Goal: Task Accomplishment & Management: Use online tool/utility

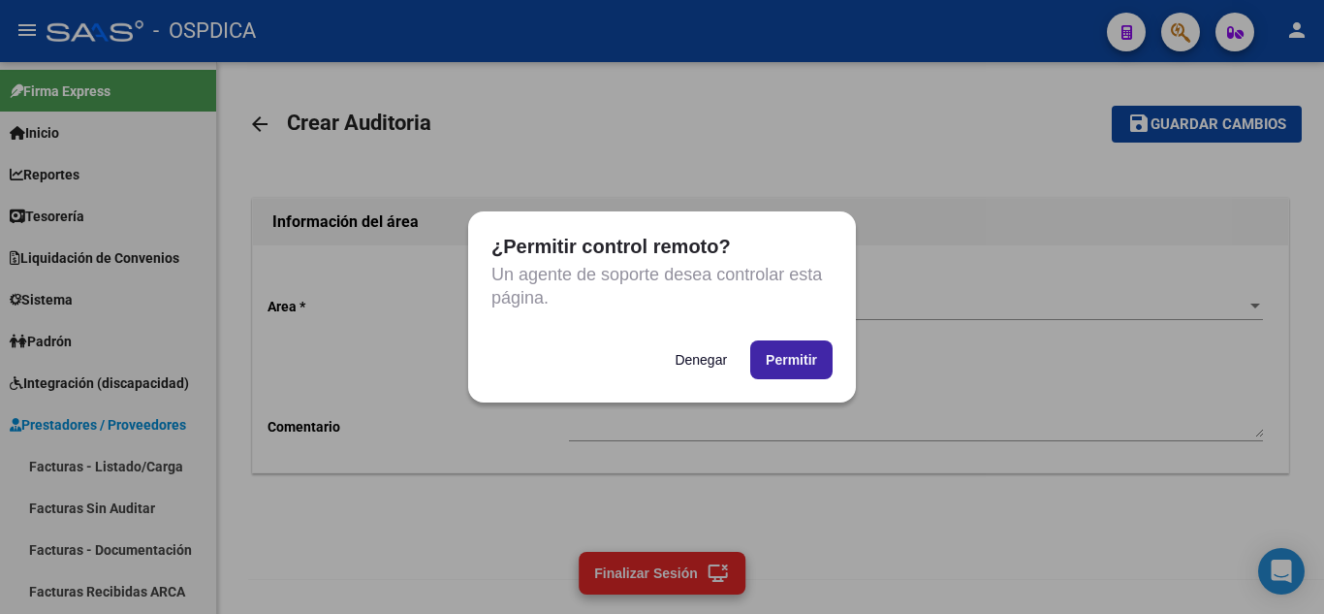
click at [807, 362] on button "Permitir" at bounding box center [791, 359] width 82 height 39
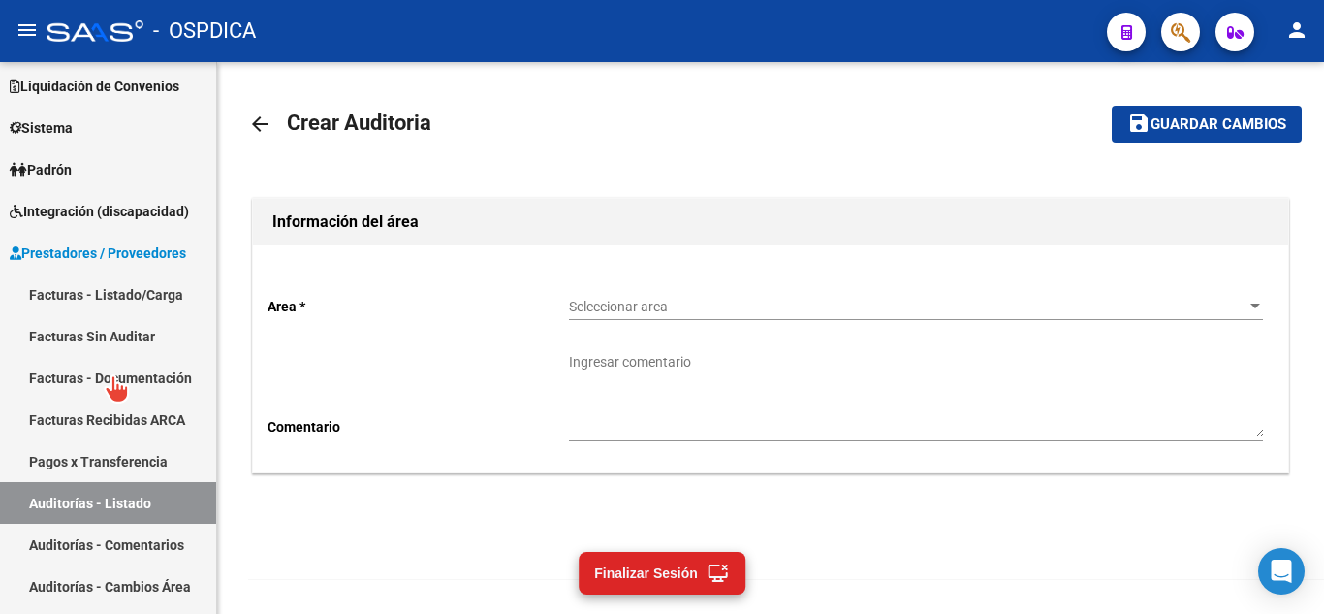
scroll to position [194, 0]
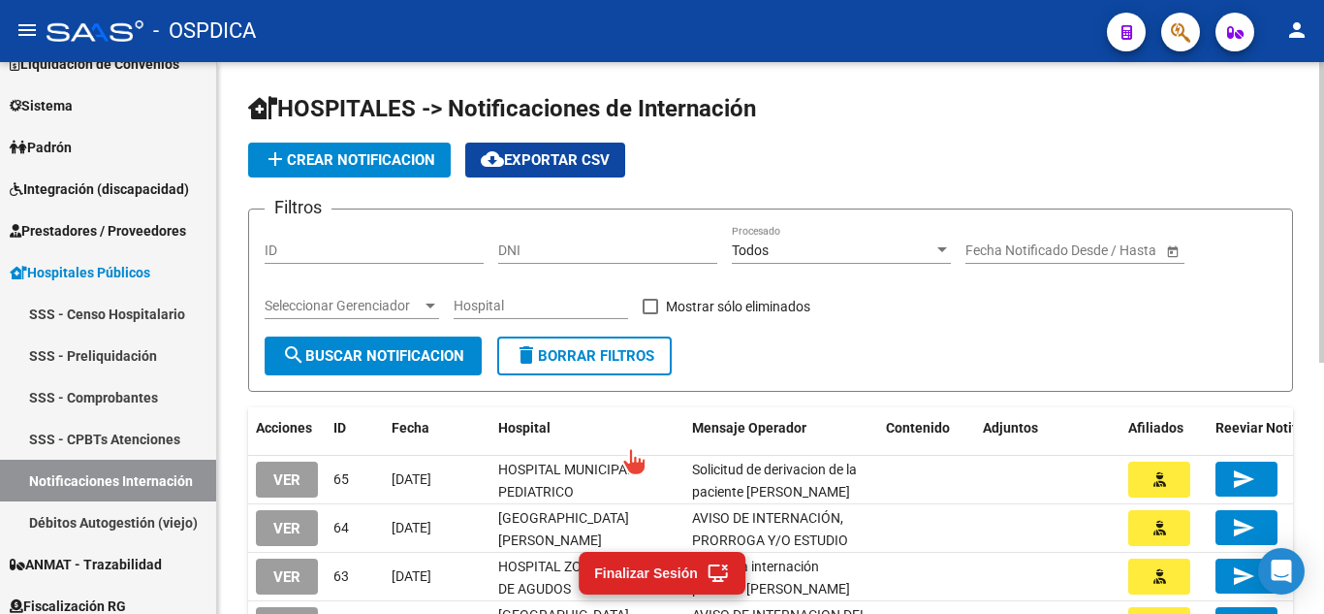
scroll to position [97, 0]
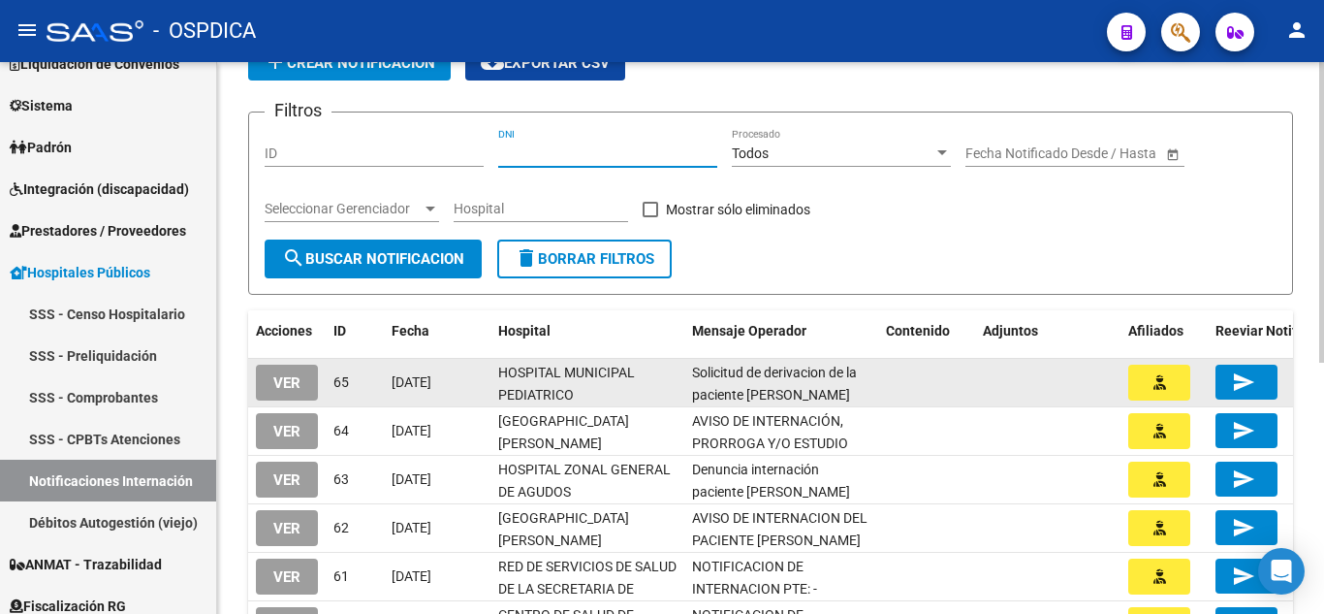
click at [796, 359] on datatable-body-cell "Solicitud de derivacion de la paciente [PERSON_NAME]" at bounding box center [781, 382] width 194 height 47
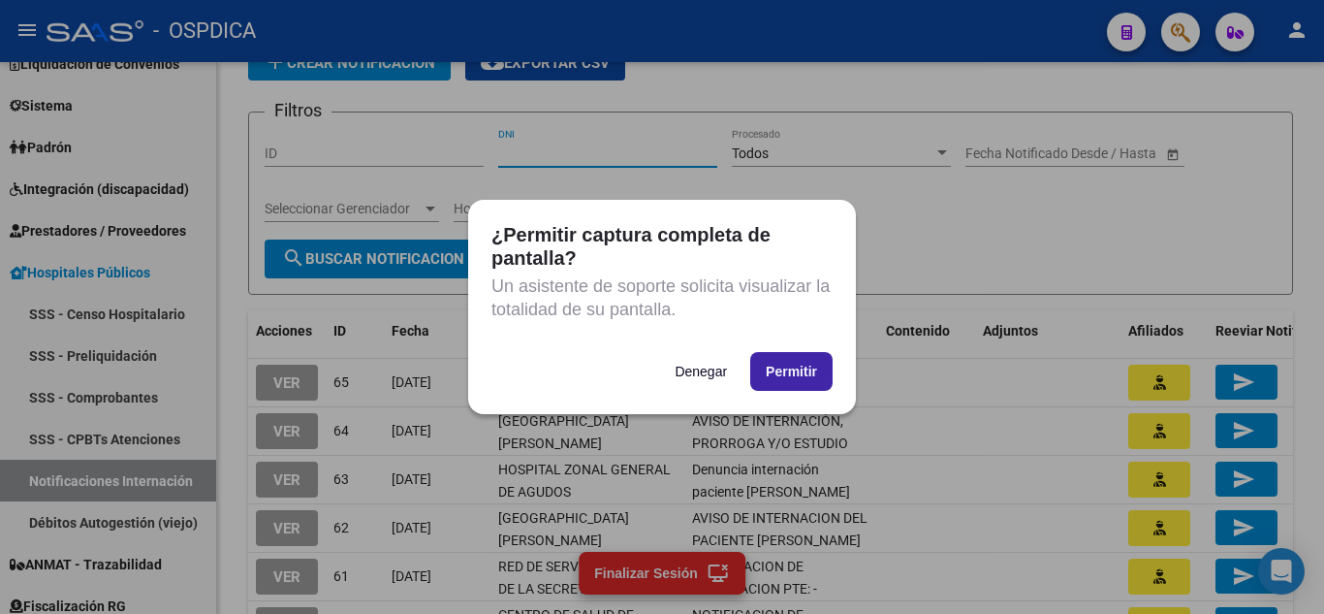
click at [801, 373] on button "Permitir" at bounding box center [791, 371] width 82 height 39
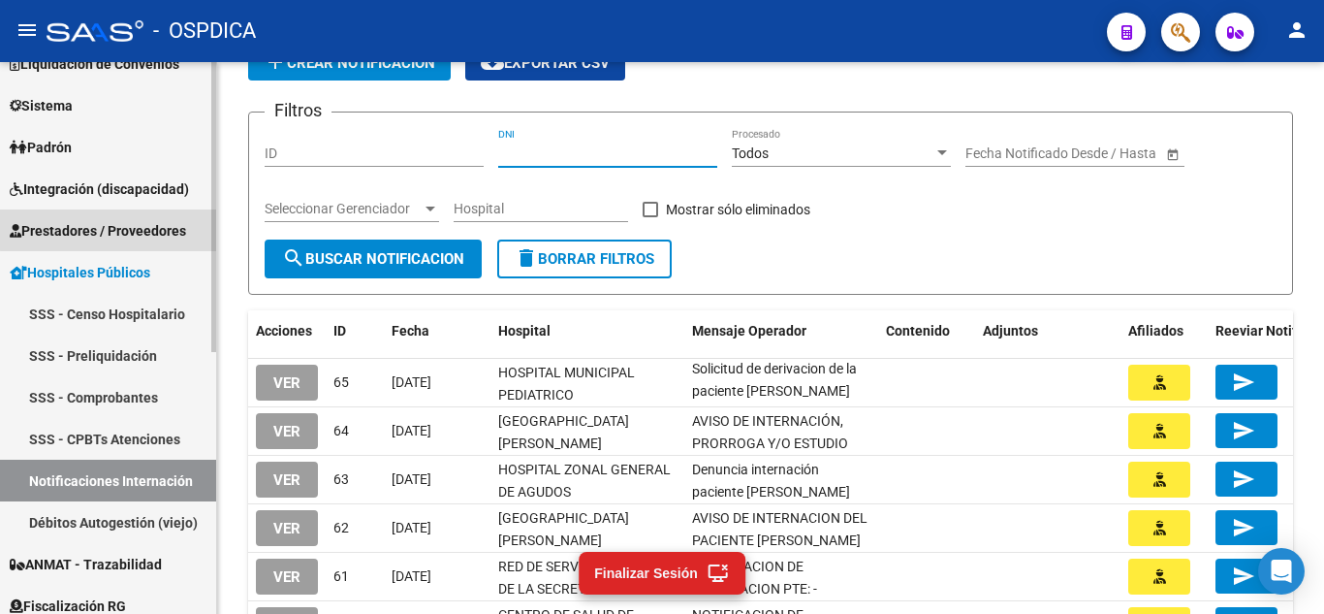
click at [156, 220] on span "Prestadores / Proveedores" at bounding box center [98, 230] width 176 height 21
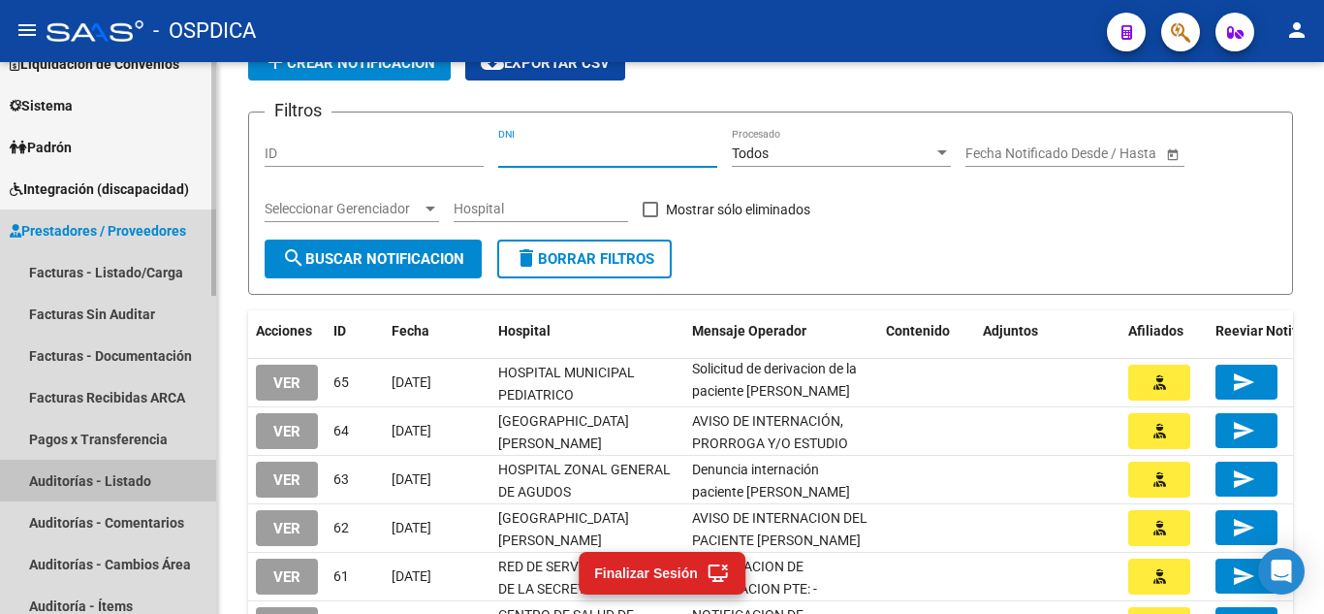
click at [118, 471] on link "Auditorías - Listado" at bounding box center [108, 480] width 216 height 42
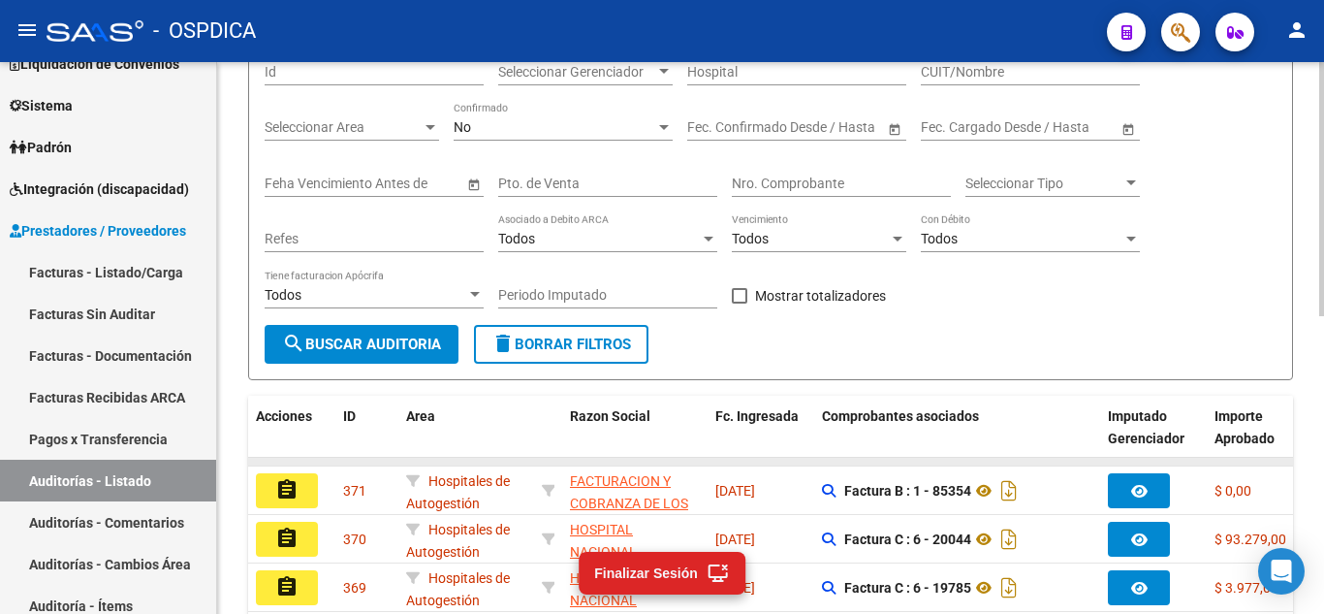
scroll to position [194, 0]
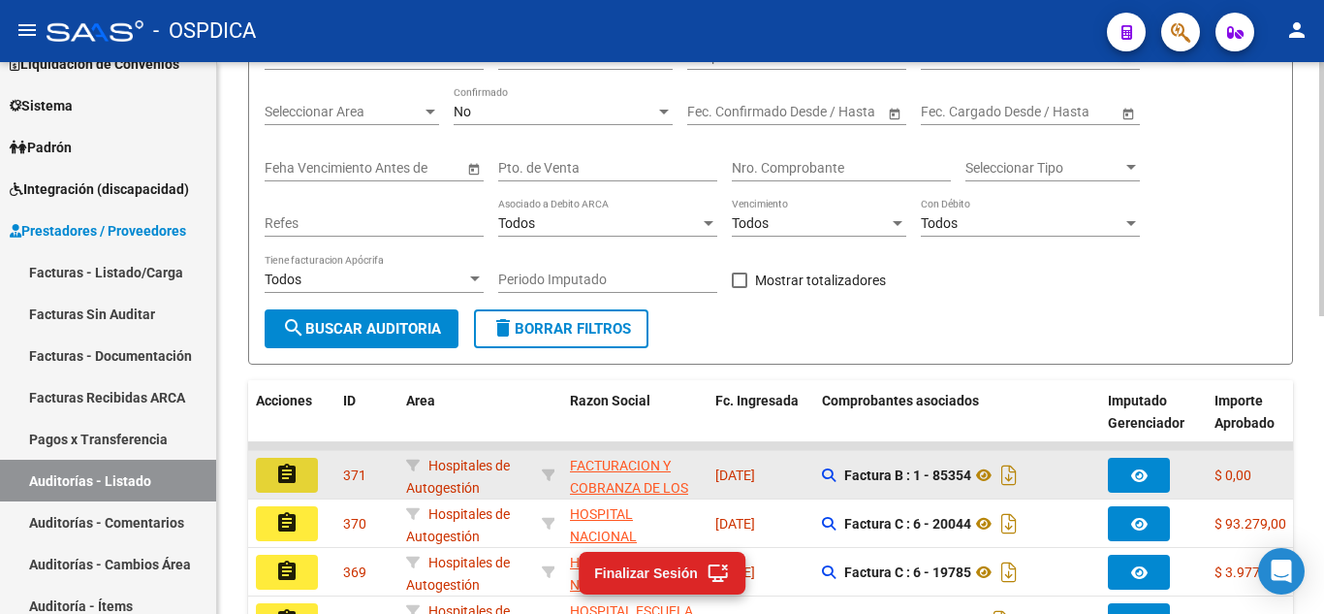
click at [298, 475] on mat-icon "assignment" at bounding box center [286, 473] width 23 height 23
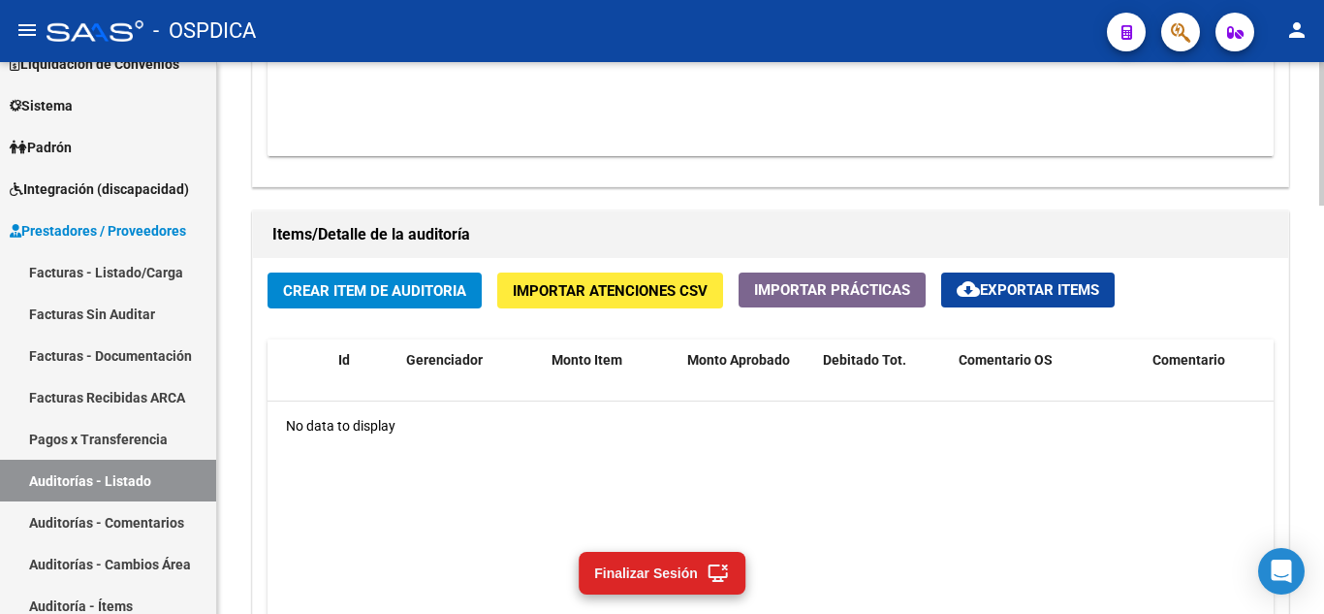
scroll to position [1284, 0]
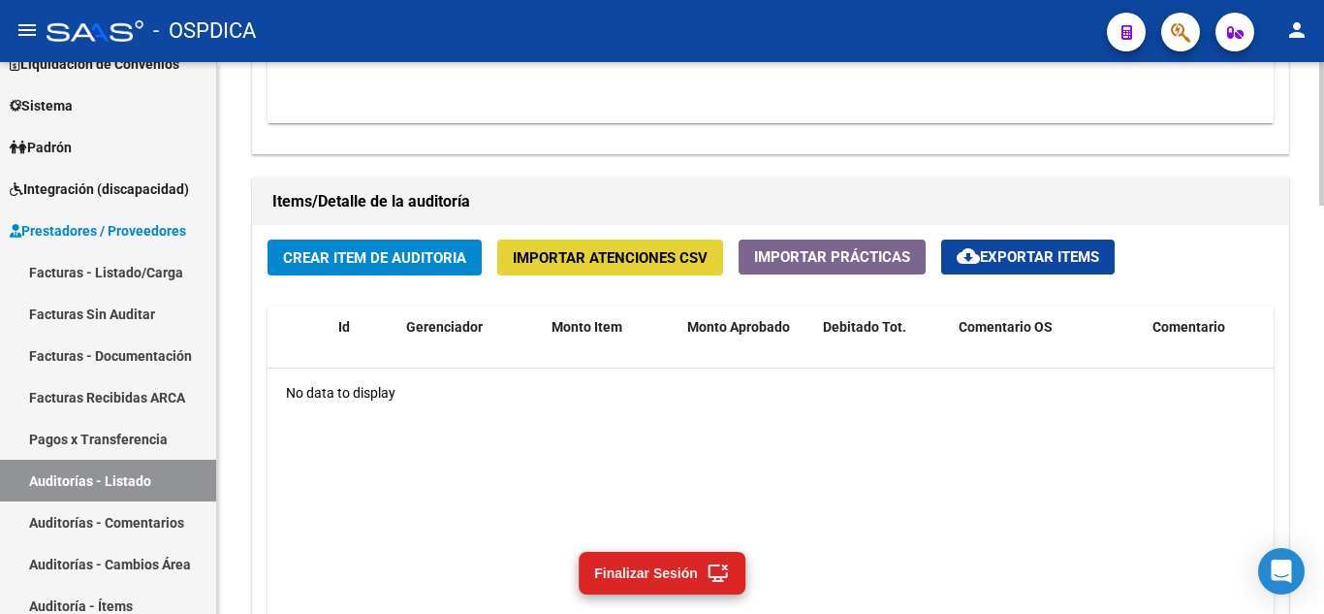
click at [632, 257] on span "Importar Atenciones CSV" at bounding box center [610, 257] width 195 height 17
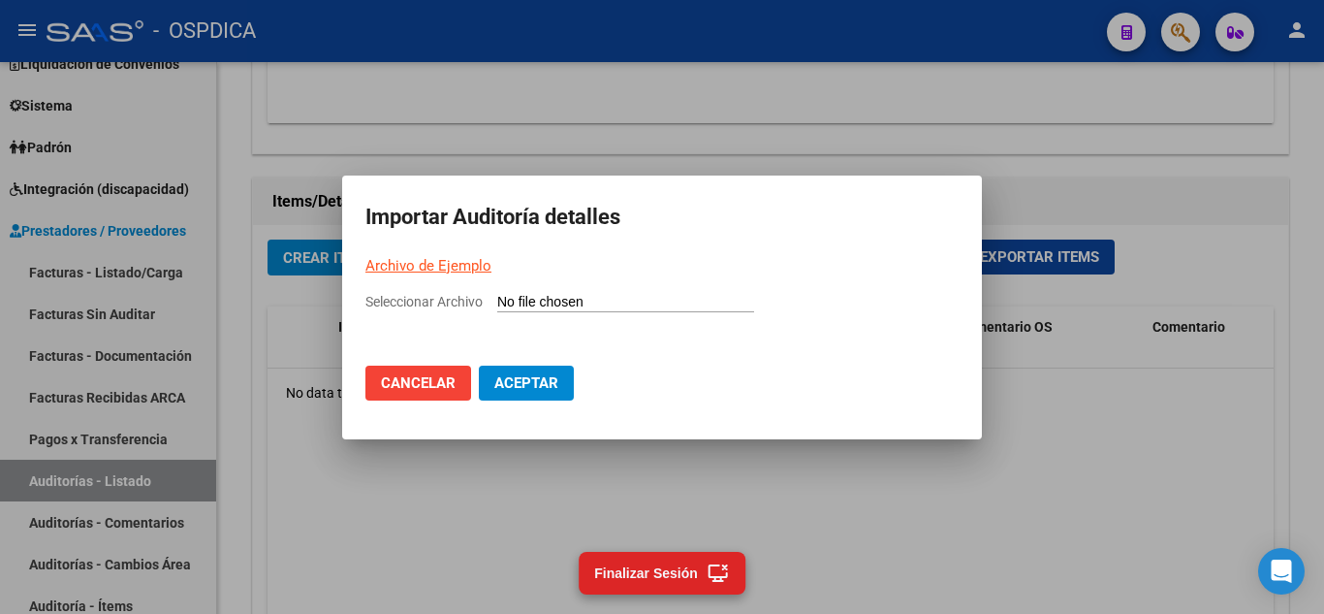
click at [437, 263] on link "Archivo de Ejemplo" at bounding box center [428, 265] width 126 height 17
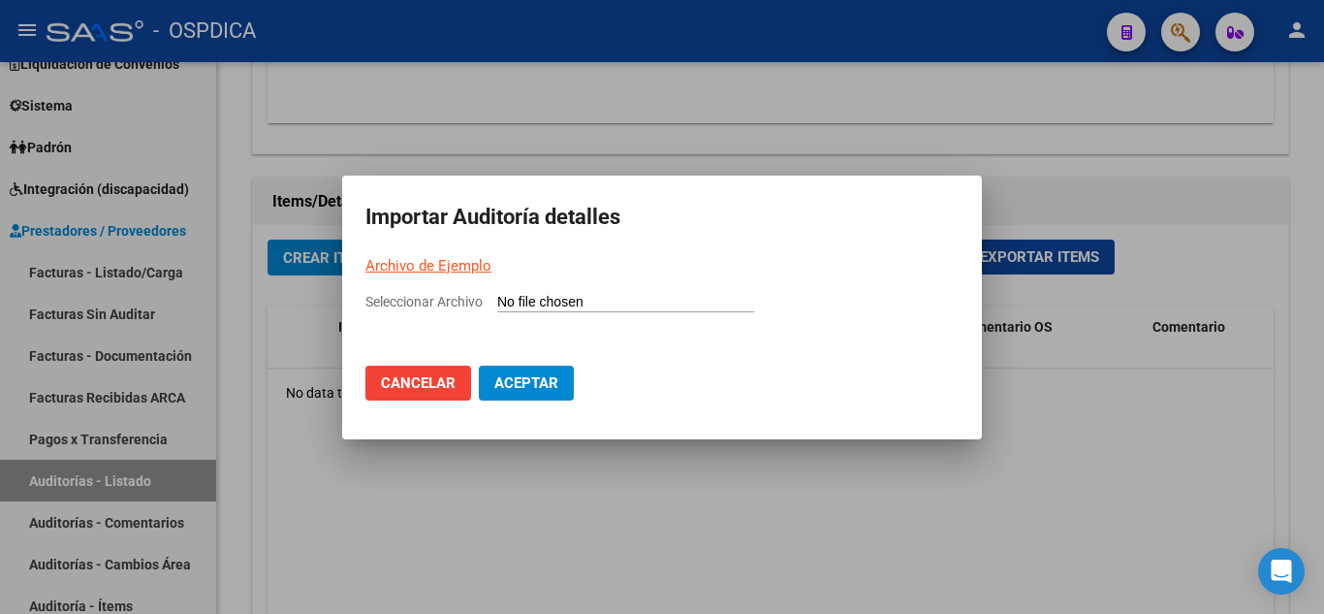
click at [430, 384] on span "Cancelar" at bounding box center [418, 382] width 75 height 17
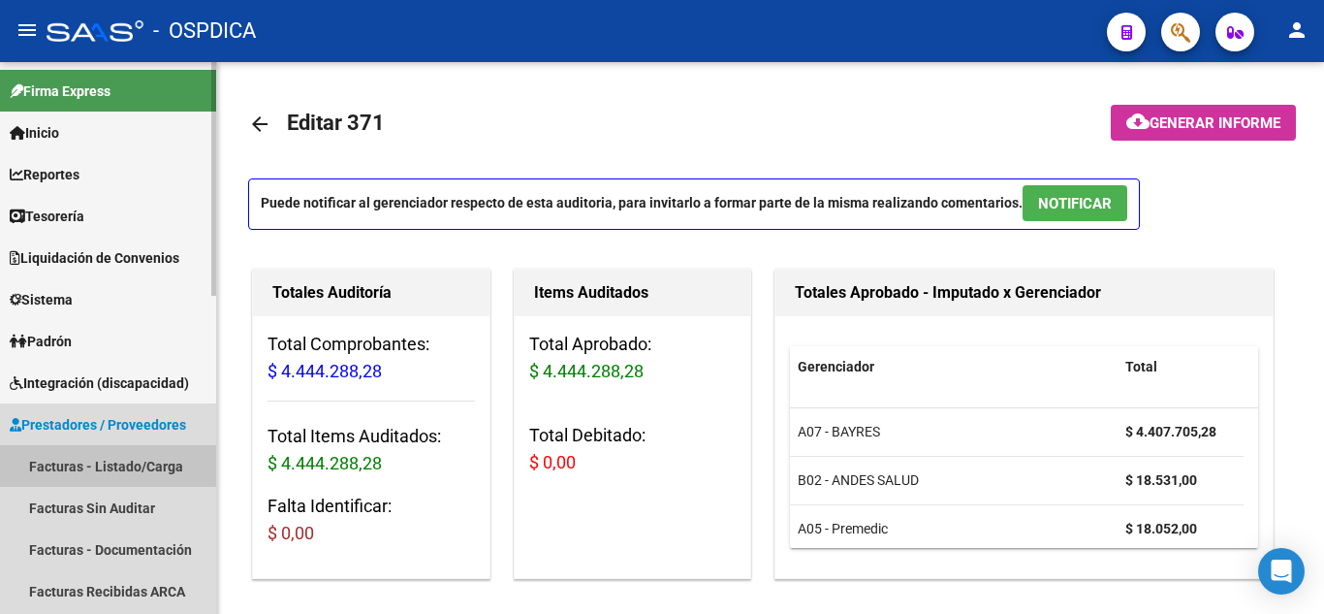
click at [107, 461] on link "Facturas - Listado/Carga" at bounding box center [108, 466] width 216 height 42
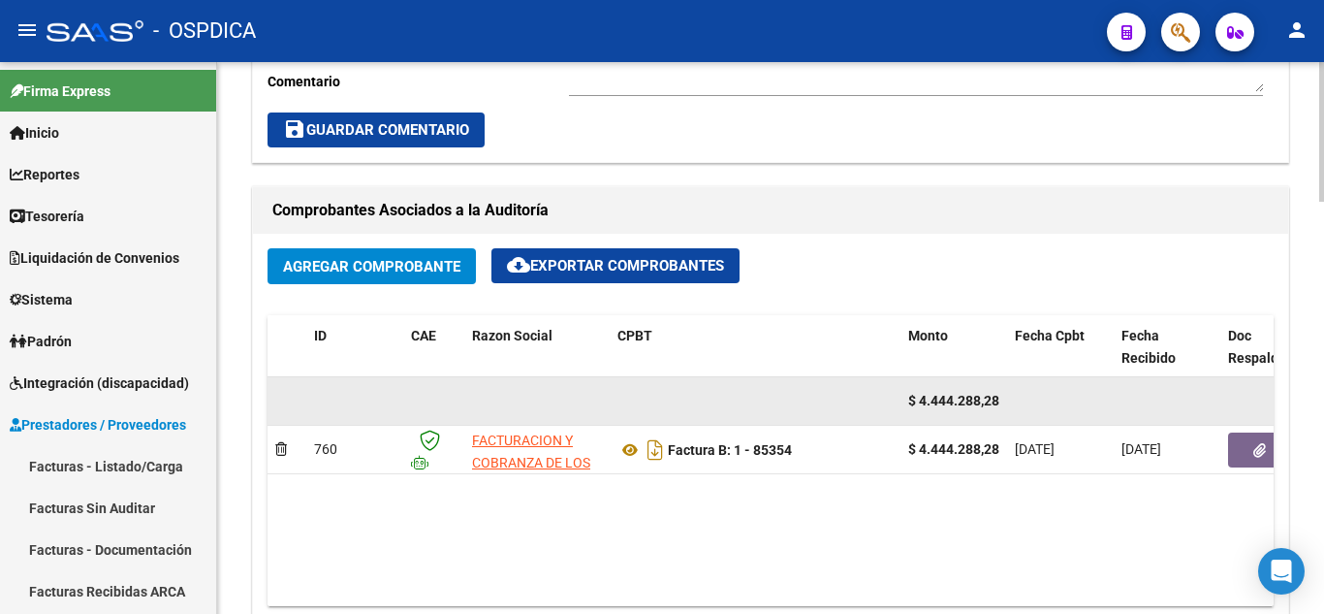
scroll to position [872, 0]
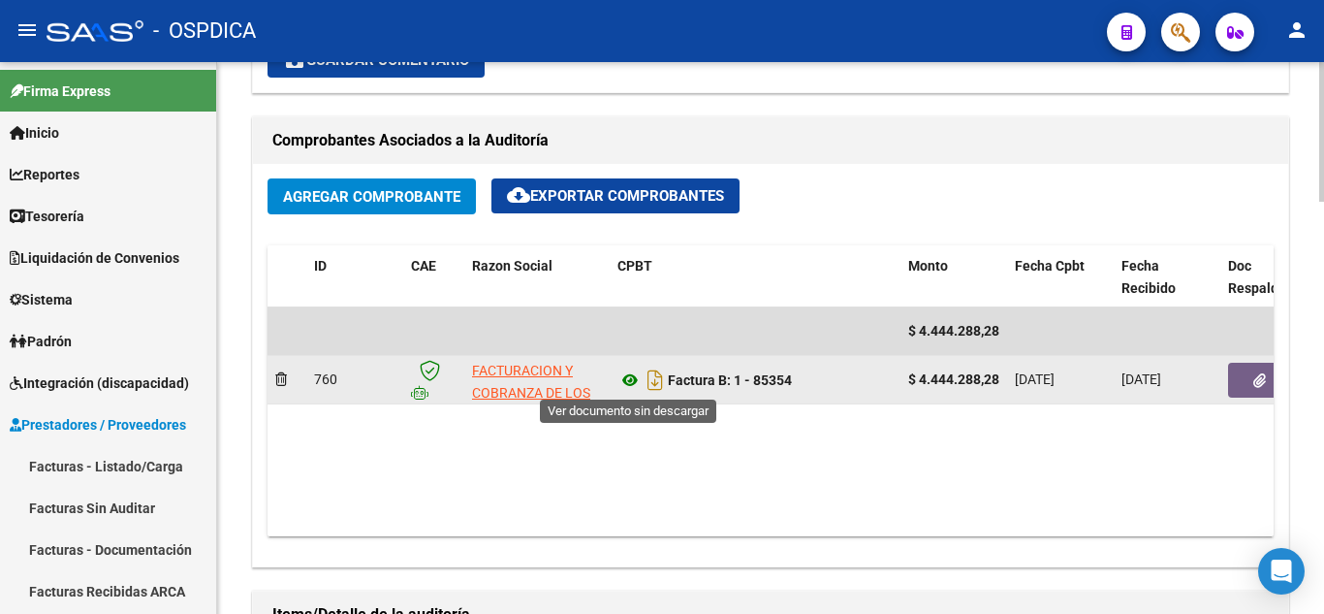
click at [631, 377] on icon at bounding box center [629, 379] width 25 height 23
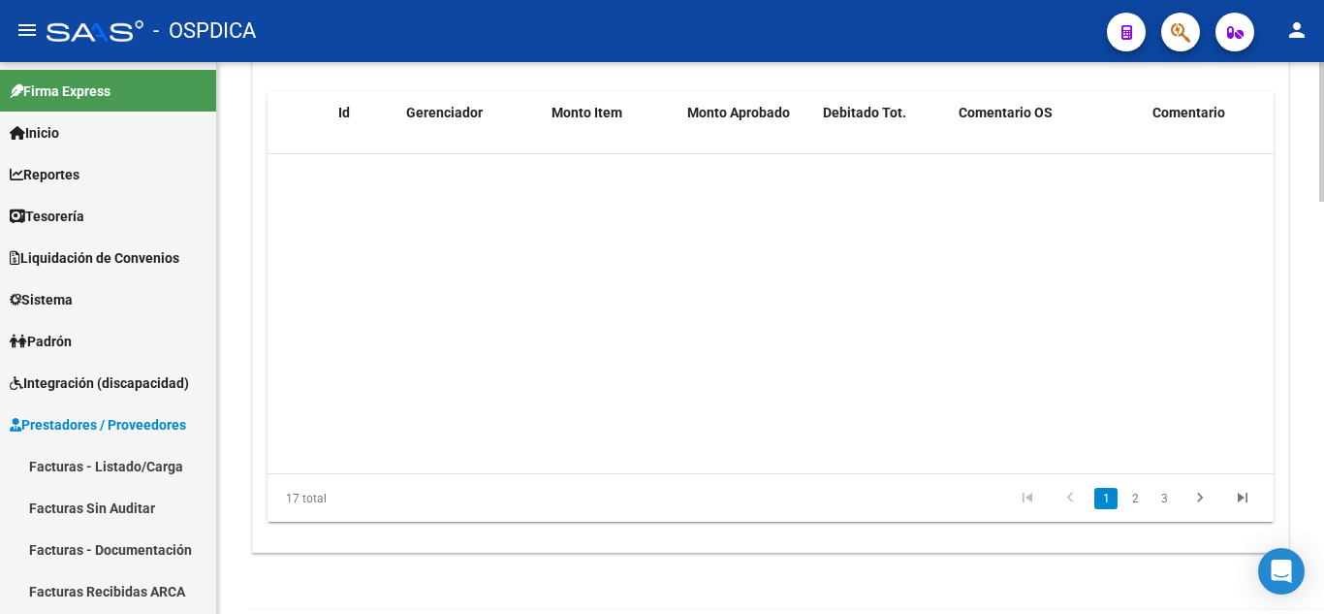
scroll to position [0, 0]
